Goal: Check status: Check status

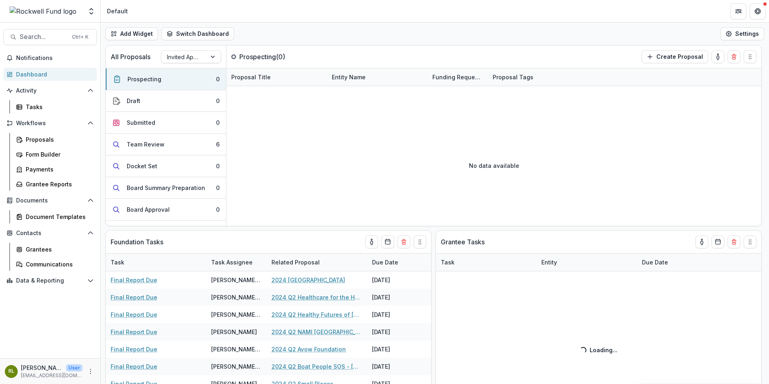
click at [214, 57] on div at bounding box center [213, 57] width 14 height 12
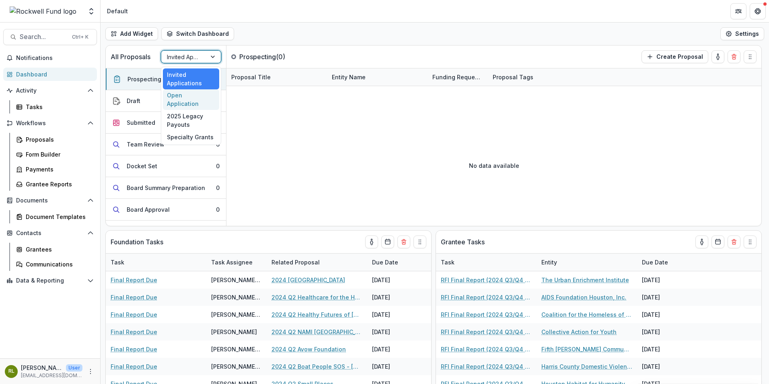
click at [196, 97] on div "Open Application" at bounding box center [191, 99] width 56 height 21
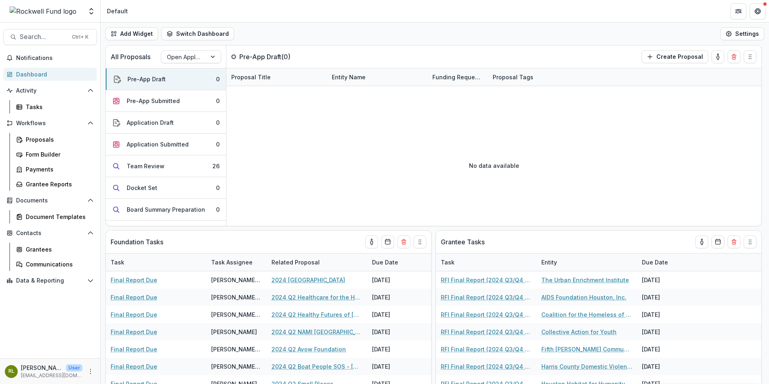
click at [268, 125] on div "No data available" at bounding box center [493, 165] width 535 height 121
click at [34, 141] on div "Proposals" at bounding box center [58, 139] width 65 height 8
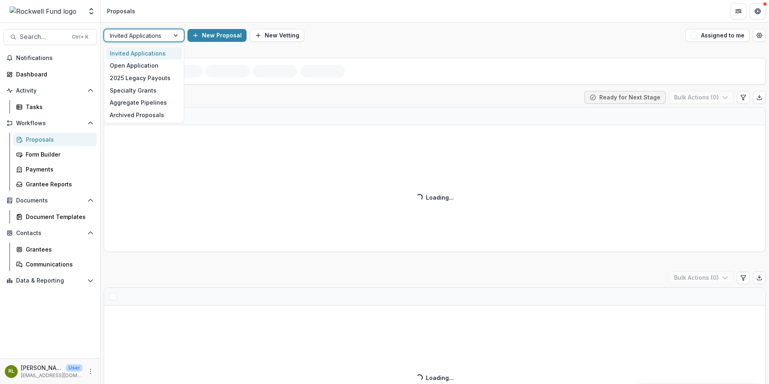
click at [176, 33] on div at bounding box center [176, 35] width 14 height 12
click at [148, 62] on div "Open Application" at bounding box center [144, 66] width 76 height 12
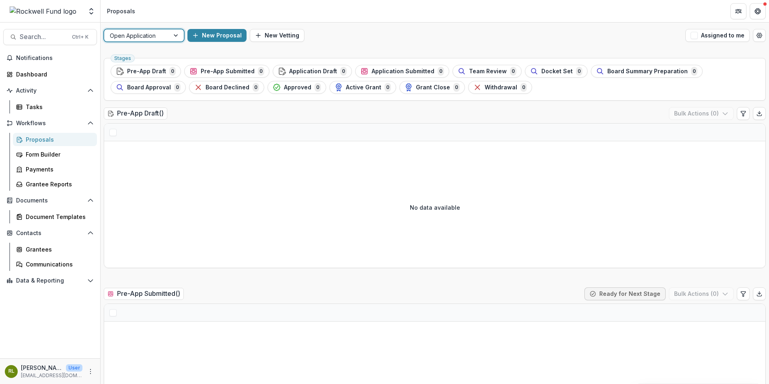
click at [175, 34] on div at bounding box center [176, 35] width 14 height 12
click at [175, 35] on div at bounding box center [176, 35] width 14 height 12
click at [175, 36] on div at bounding box center [176, 35] width 14 height 12
click at [177, 34] on div at bounding box center [176, 35] width 14 height 12
click at [176, 35] on div at bounding box center [176, 35] width 14 height 12
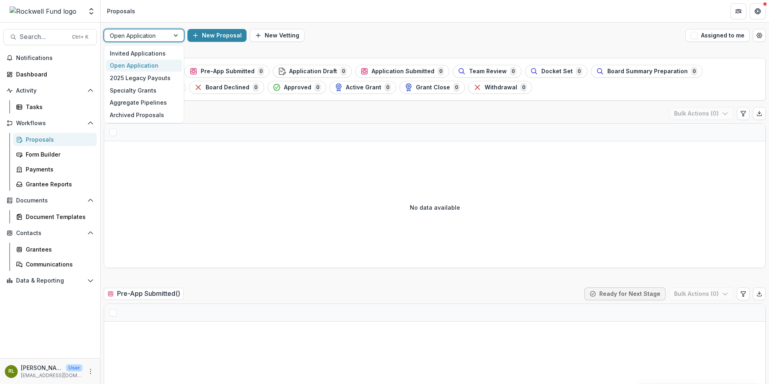
click at [178, 34] on div at bounding box center [176, 35] width 14 height 12
click at [214, 38] on button "New Proposal" at bounding box center [216, 35] width 59 height 13
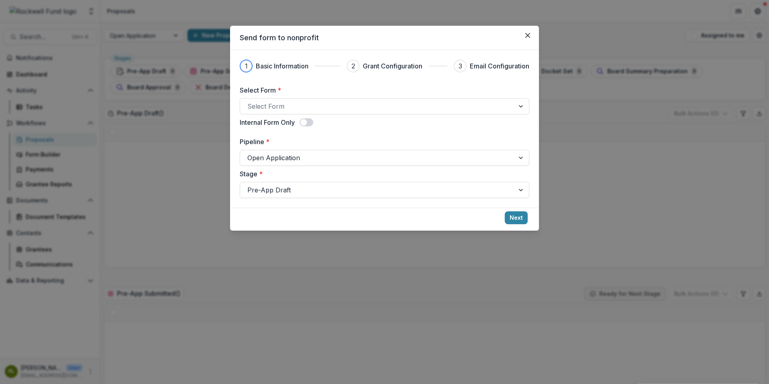
click at [527, 37] on icon "Close" at bounding box center [527, 35] width 5 height 5
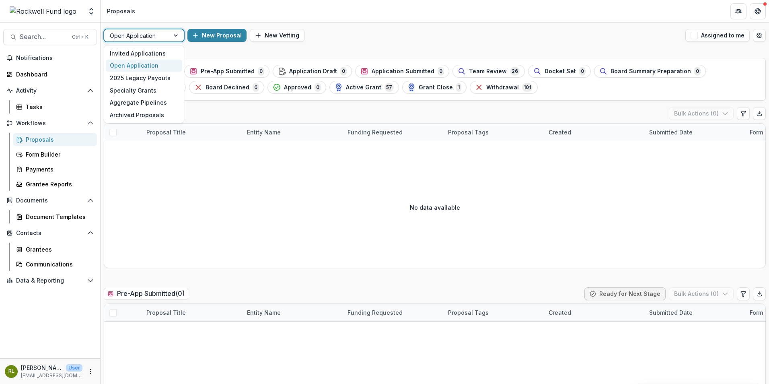
click at [175, 33] on div at bounding box center [176, 35] width 14 height 12
click at [142, 53] on div "Invited Applications" at bounding box center [144, 53] width 76 height 12
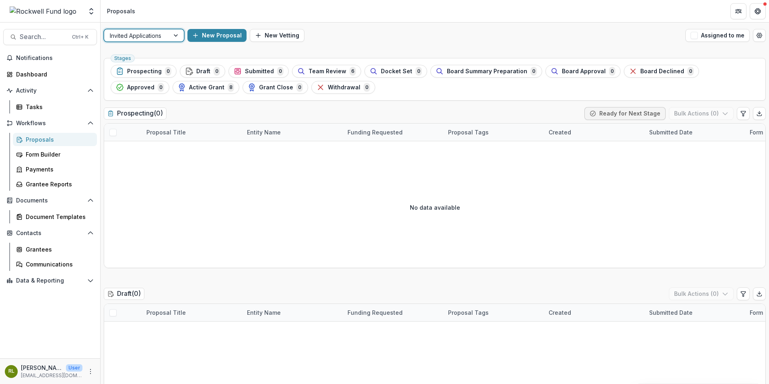
click at [176, 35] on div at bounding box center [176, 35] width 14 height 12
click at [175, 36] on div at bounding box center [176, 35] width 14 height 12
click at [175, 38] on div at bounding box center [176, 35] width 14 height 12
click at [130, 63] on div "Open Application" at bounding box center [144, 66] width 76 height 12
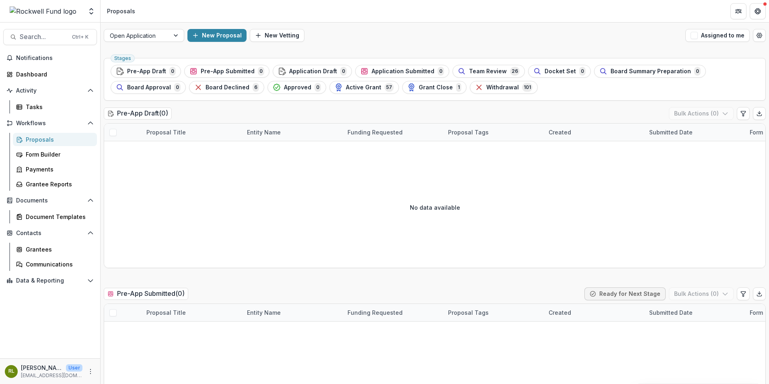
click at [25, 35] on span "Search..." at bounding box center [43, 37] width 47 height 8
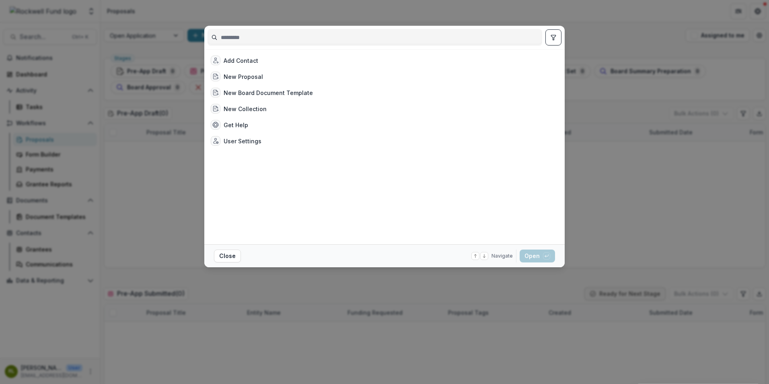
click at [242, 74] on div "New Proposal" at bounding box center [243, 76] width 39 height 8
click at [530, 257] on button "Open with enter key" at bounding box center [537, 255] width 35 height 13
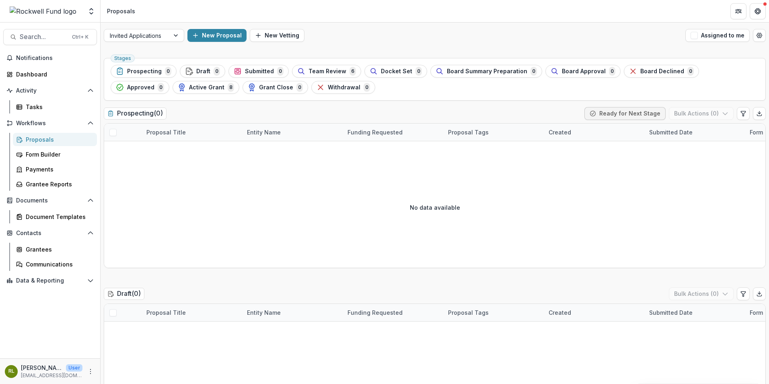
click at [272, 226] on div "No data available" at bounding box center [434, 207] width 661 height 121
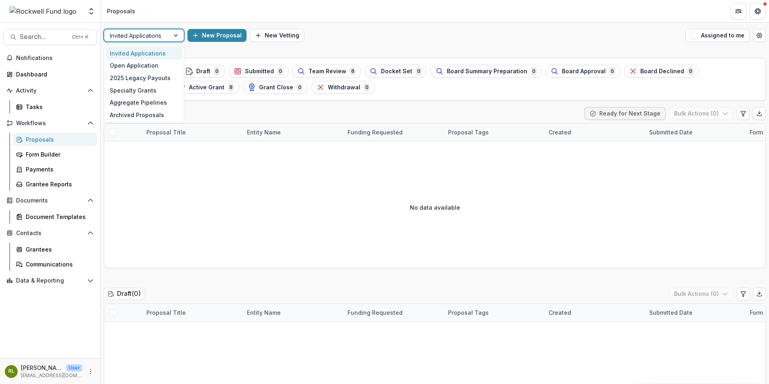
click at [174, 35] on div at bounding box center [176, 35] width 14 height 12
click at [142, 64] on div "Open Application" at bounding box center [144, 66] width 76 height 12
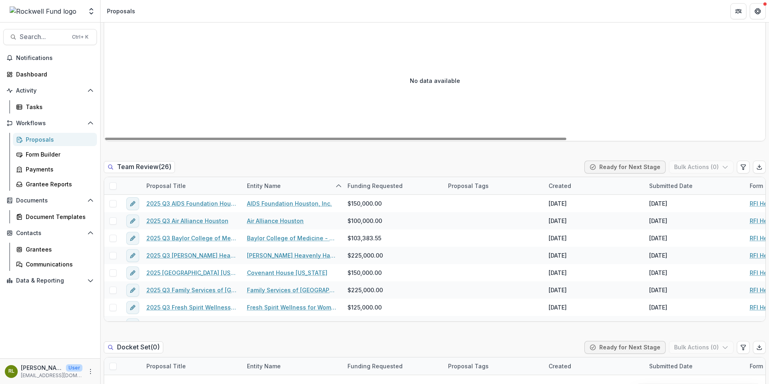
scroll to position [684, 0]
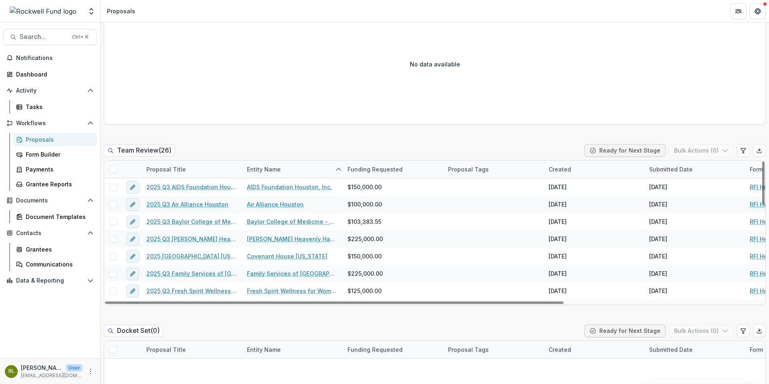
click at [45, 34] on span "Search..." at bounding box center [43, 37] width 47 height 8
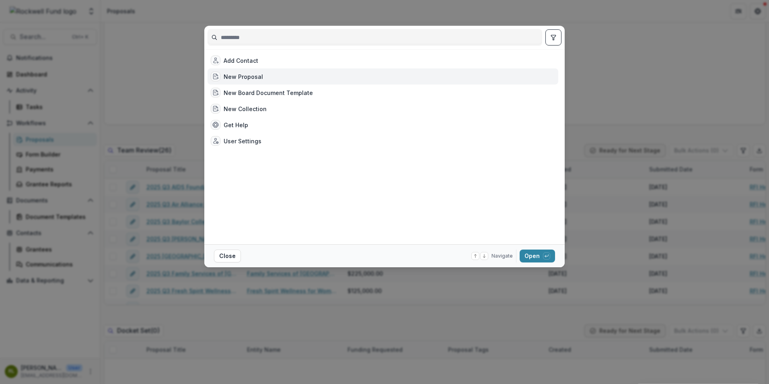
click at [230, 39] on input at bounding box center [375, 37] width 334 height 13
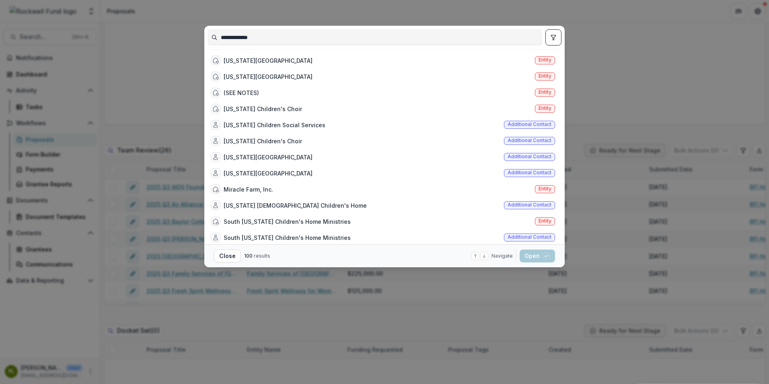
type input "**********"
click at [236, 62] on div "[US_STATE][GEOGRAPHIC_DATA]" at bounding box center [268, 60] width 89 height 8
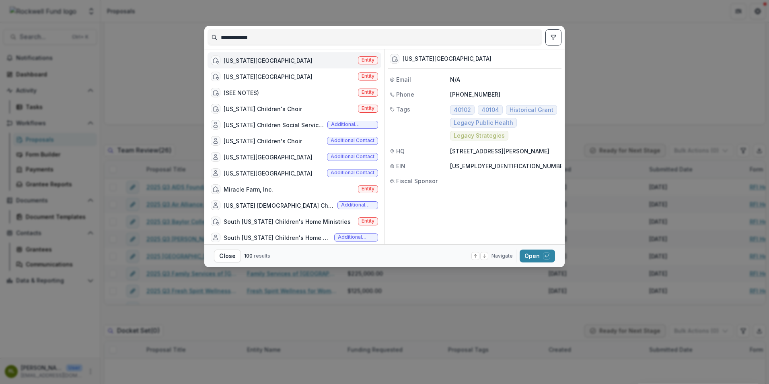
click at [528, 247] on footer "Close 100 results Navigate up and down with arrow keys Open with enter key" at bounding box center [384, 255] width 360 height 23
click at [532, 259] on button "Open with enter key" at bounding box center [537, 255] width 35 height 13
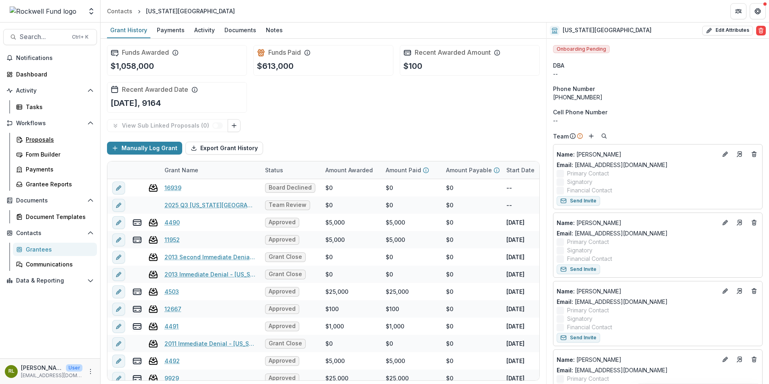
click at [37, 137] on div "Proposals" at bounding box center [58, 139] width 65 height 8
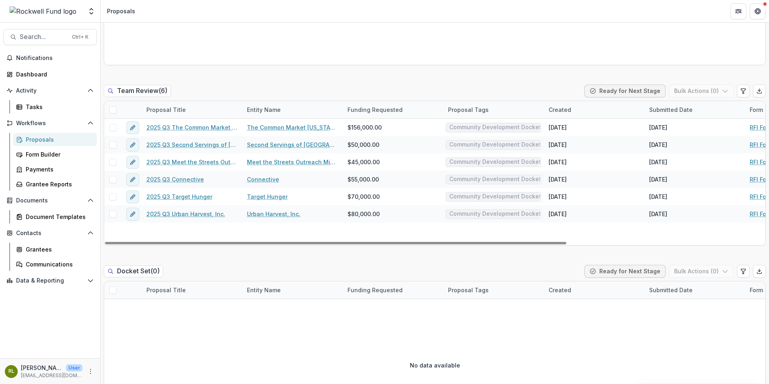
drag, startPoint x: 446, startPoint y: 244, endPoint x: 367, endPoint y: 225, distance: 81.4
click at [367, 242] on div at bounding box center [335, 243] width 461 height 2
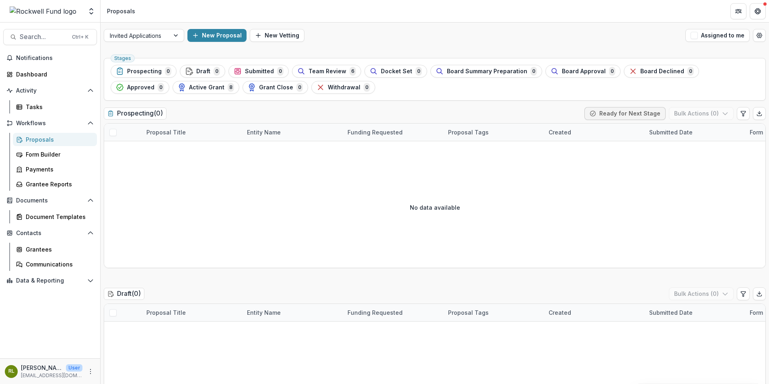
click at [255, 36] on icon "button" at bounding box center [258, 35] width 6 height 6
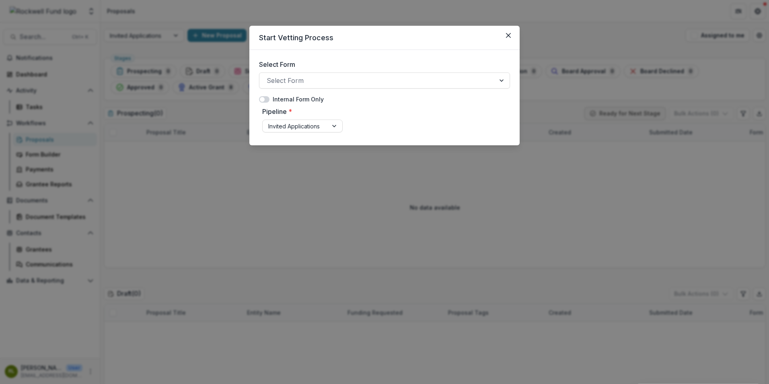
click at [508, 35] on icon "Close" at bounding box center [508, 35] width 5 height 5
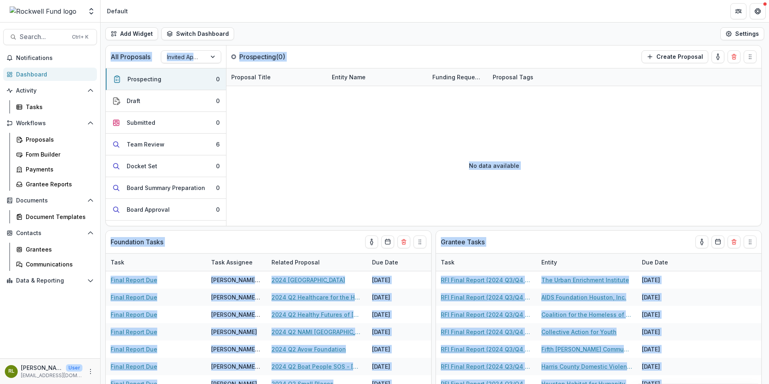
click at [403, 101] on div at bounding box center [493, 95] width 535 height 19
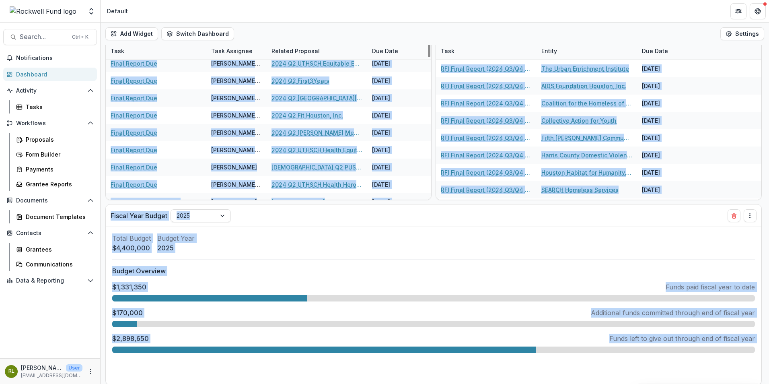
scroll to position [212, 0]
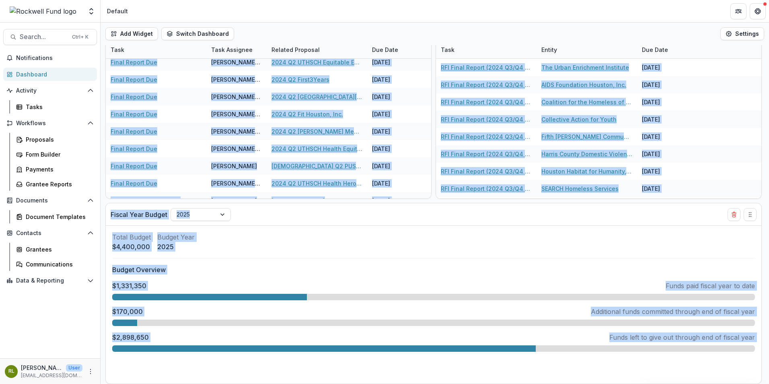
click at [30, 123] on span "Workflows" at bounding box center [50, 123] width 68 height 7
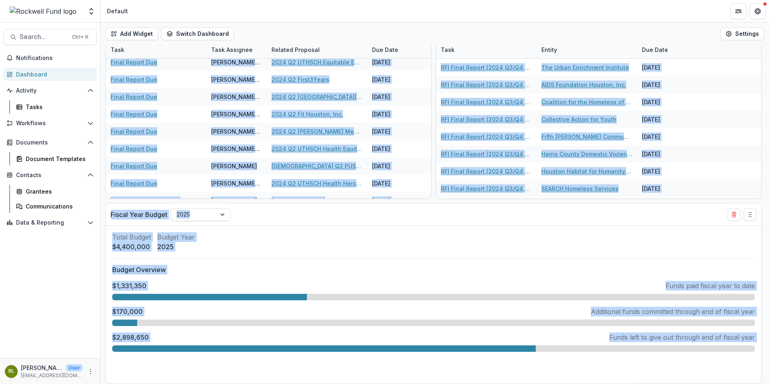
click at [89, 173] on icon "Open Contacts" at bounding box center [90, 175] width 6 height 6
click at [90, 88] on icon "Open Activity" at bounding box center [90, 90] width 6 height 6
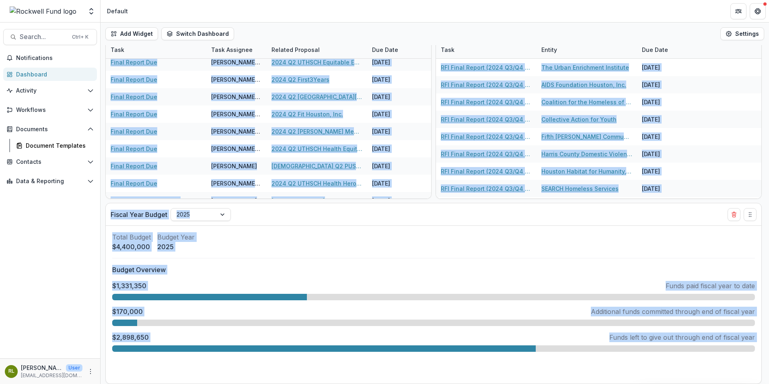
click at [90, 88] on icon "Open Activity" at bounding box center [90, 90] width 6 height 6
click at [29, 105] on div "Tasks" at bounding box center [58, 107] width 65 height 8
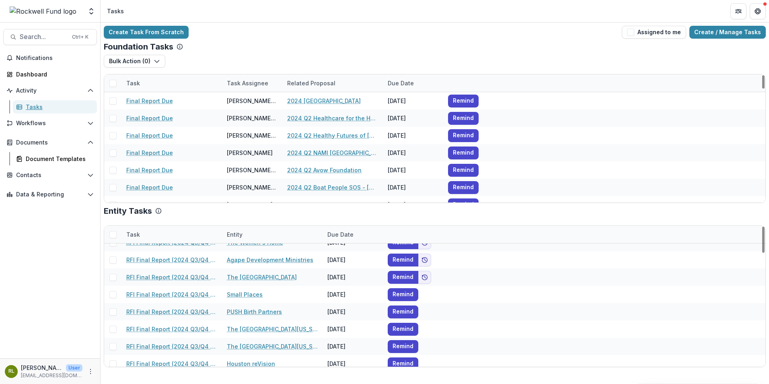
scroll to position [241, 0]
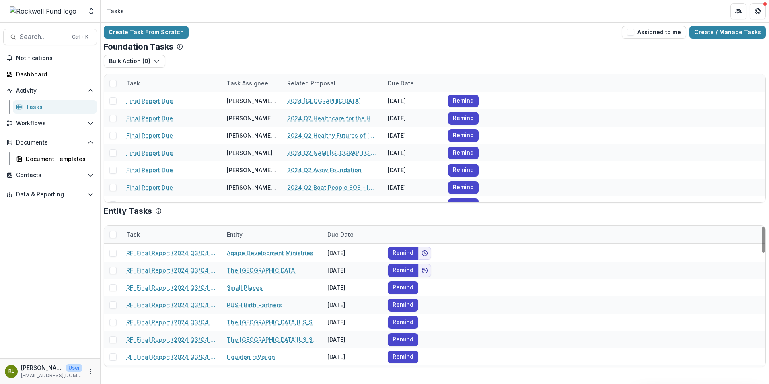
click at [90, 121] on icon "Open Workflows" at bounding box center [90, 123] width 6 height 6
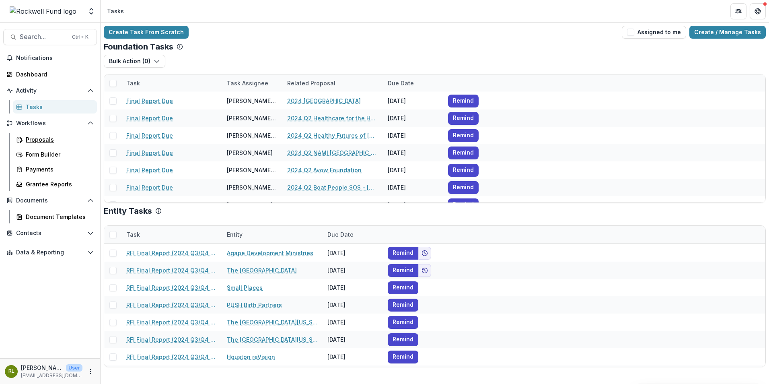
click at [39, 137] on div "Proposals" at bounding box center [58, 139] width 65 height 8
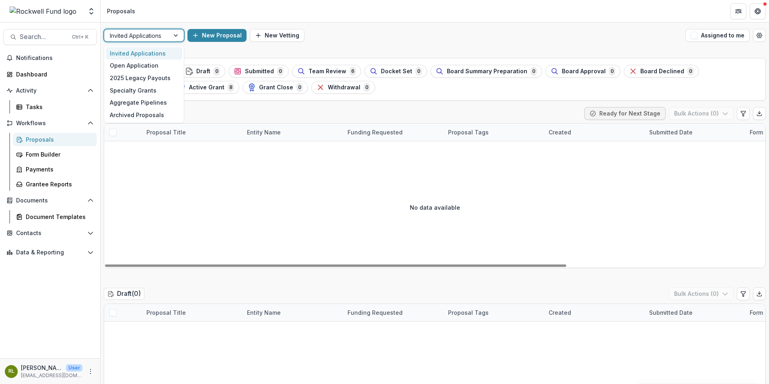
click at [177, 34] on div at bounding box center [176, 35] width 14 height 12
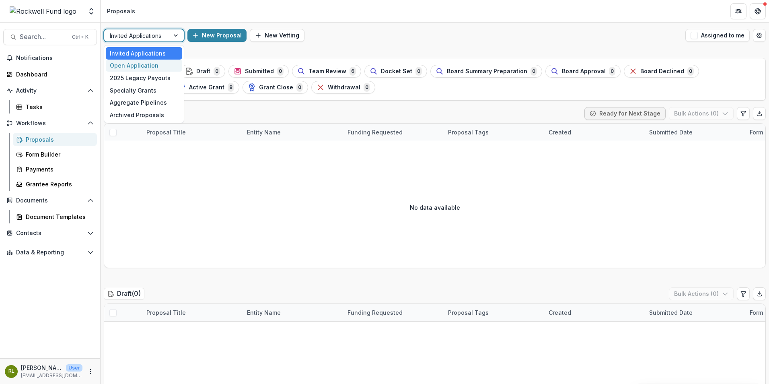
click at [147, 62] on div "Open Application" at bounding box center [144, 66] width 76 height 12
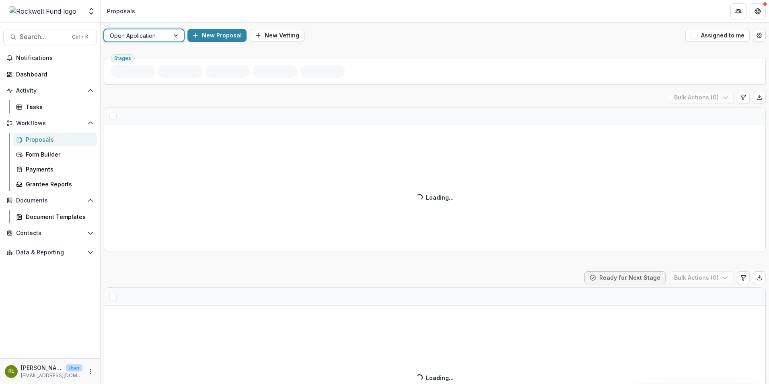
click at [146, 63] on div "Stages" at bounding box center [435, 71] width 662 height 27
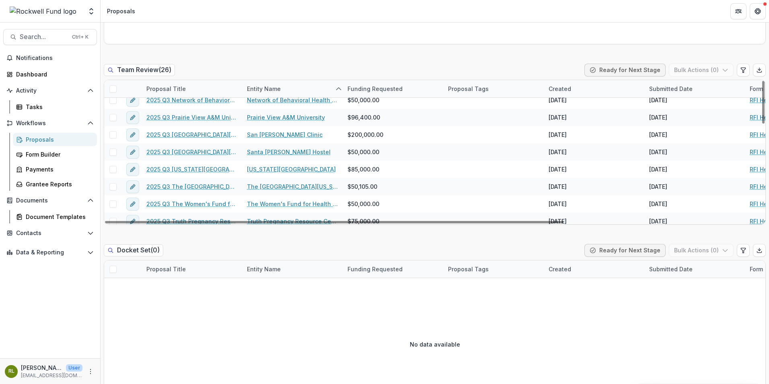
scroll to position [243, 0]
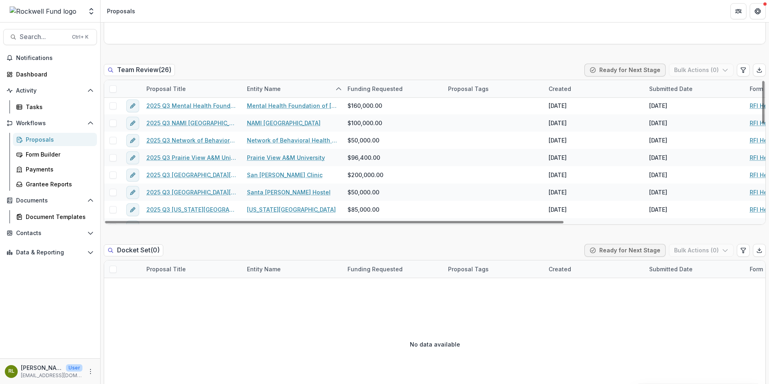
click at [179, 139] on link "2025 Q3 Network of Behavioral Health Providers" at bounding box center [191, 140] width 91 height 8
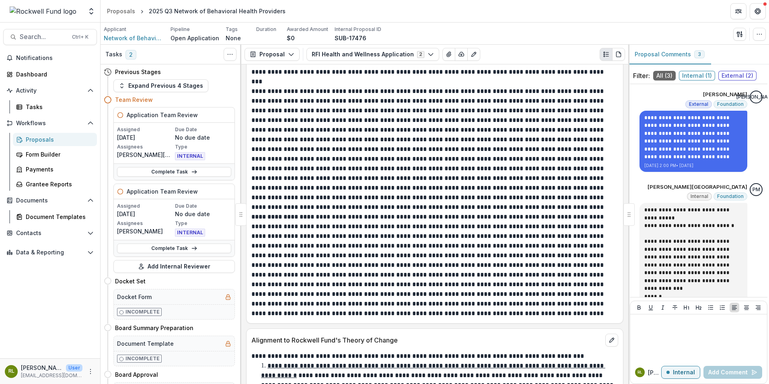
scroll to position [2534, 0]
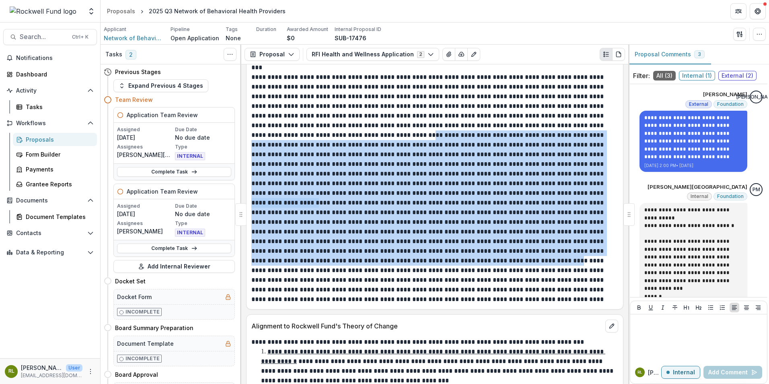
drag, startPoint x: 344, startPoint y: 137, endPoint x: 434, endPoint y: 261, distance: 153.4
click at [435, 261] on div at bounding box center [434, 91] width 367 height 425
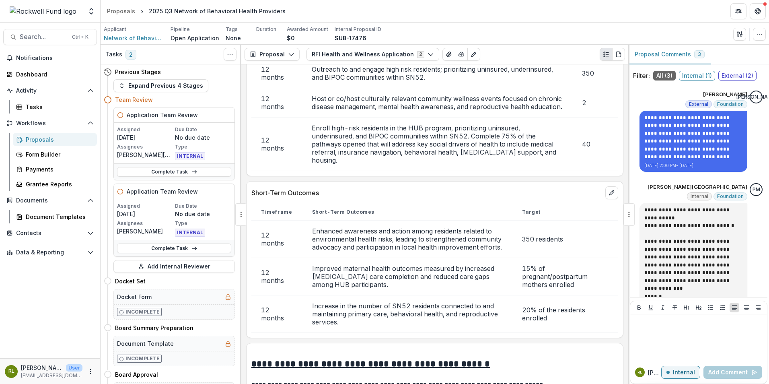
scroll to position [3539, 0]
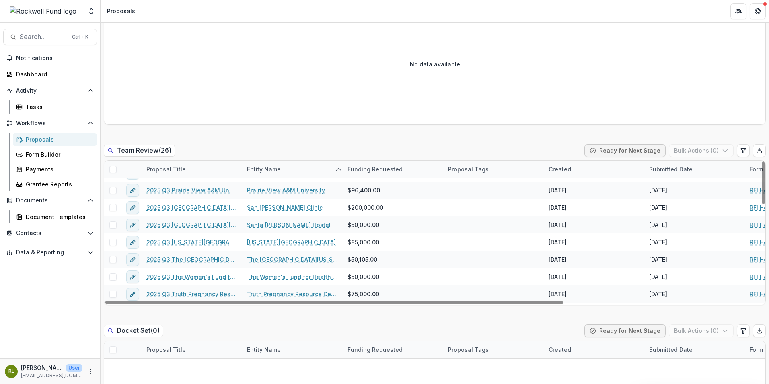
scroll to position [323, 0]
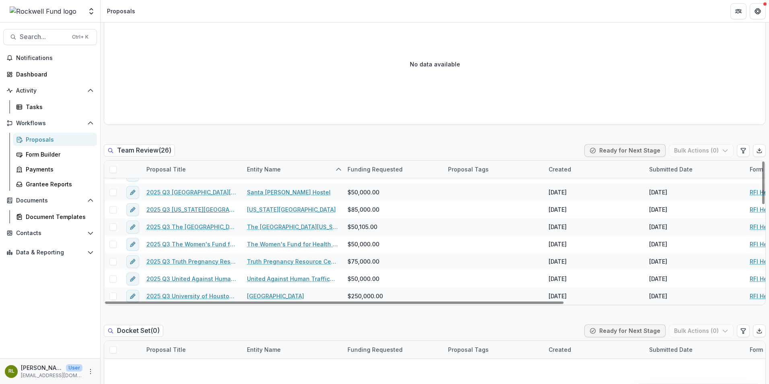
click at [201, 210] on link "2025 Q3 [US_STATE][GEOGRAPHIC_DATA]" at bounding box center [191, 209] width 91 height 8
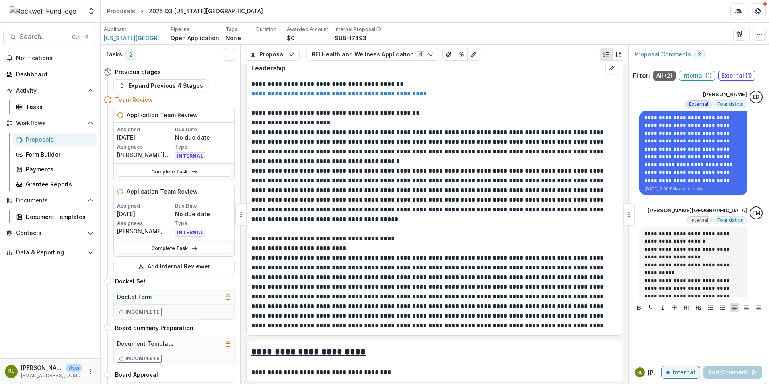
scroll to position [4062, 0]
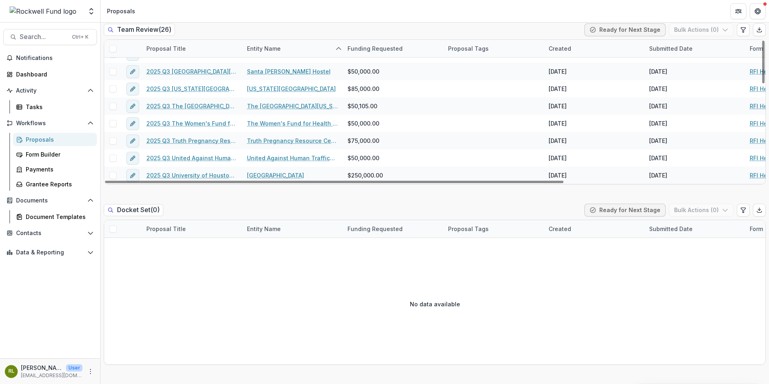
scroll to position [319, 0]
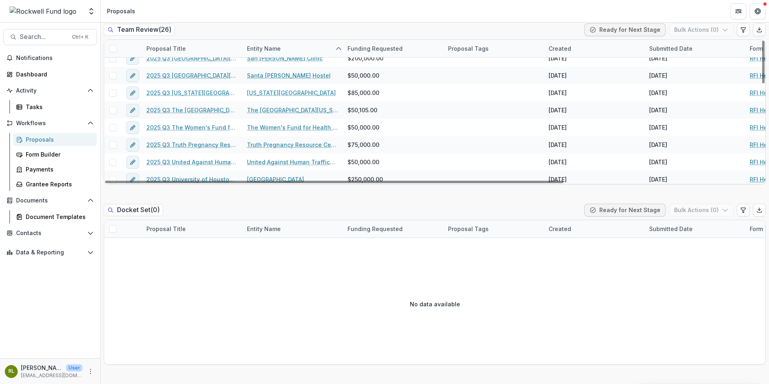
click at [762, 83] on div at bounding box center [763, 62] width 2 height 43
click at [191, 110] on link "2025 Q3 The [GEOGRAPHIC_DATA][US_STATE] at [GEOGRAPHIC_DATA]" at bounding box center [191, 110] width 91 height 8
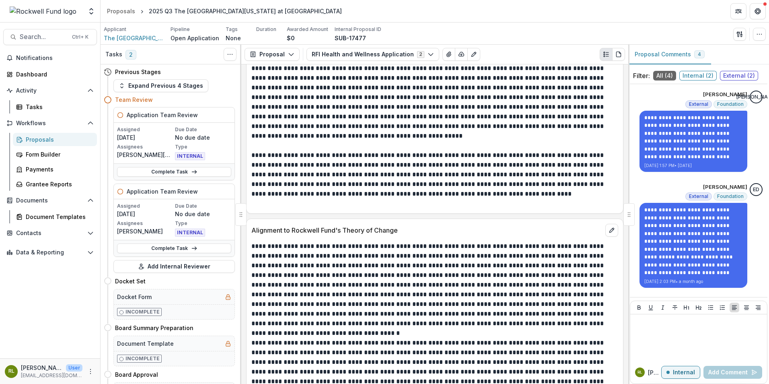
scroll to position [2172, 0]
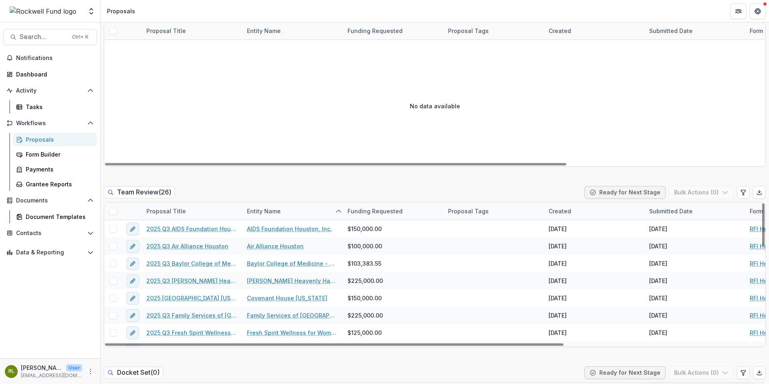
scroll to position [643, 0]
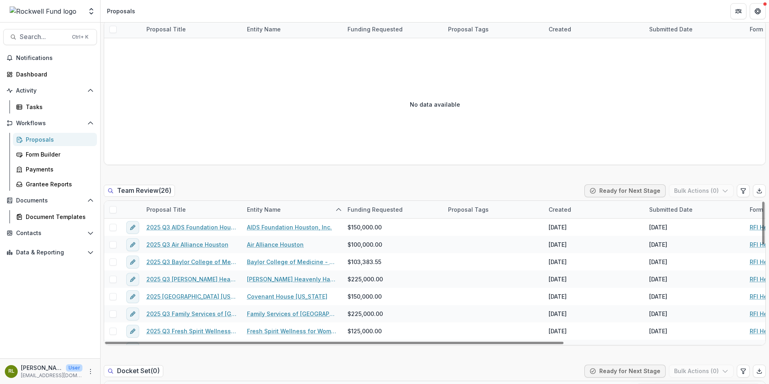
click at [193, 259] on link "2025 Q3 Baylor College of Medicine - Teen Health Clinic" at bounding box center [191, 261] width 91 height 8
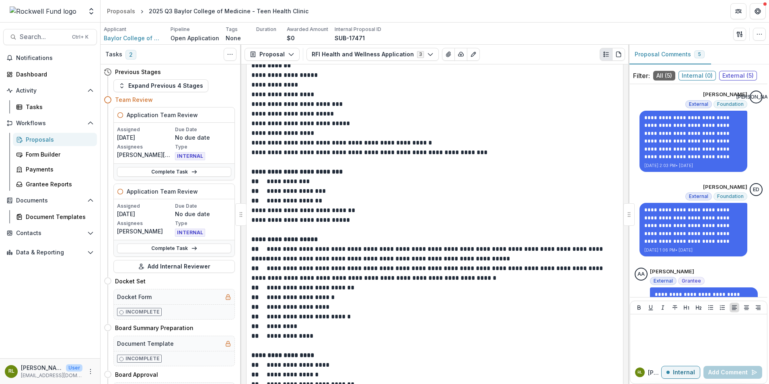
scroll to position [3298, 0]
